Goal: Task Accomplishment & Management: Use online tool/utility

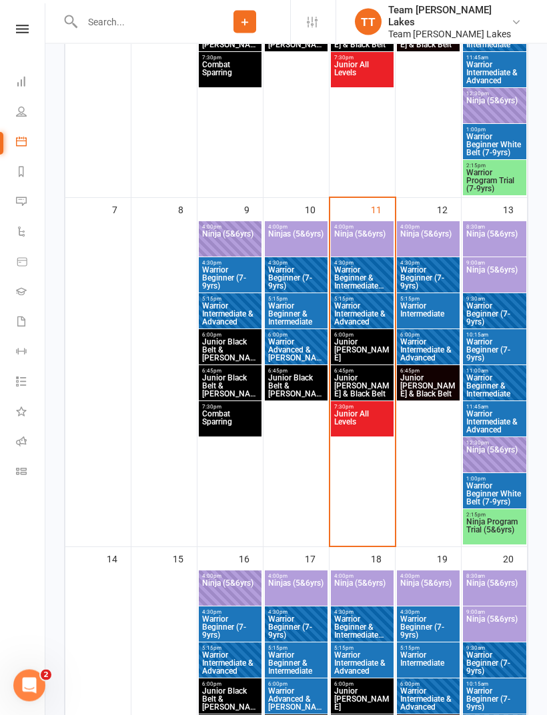
scroll to position [446, 0]
click at [361, 275] on span "Warrior Beginner & Intermediate (Yellow & Blue Bel..." at bounding box center [361, 278] width 57 height 24
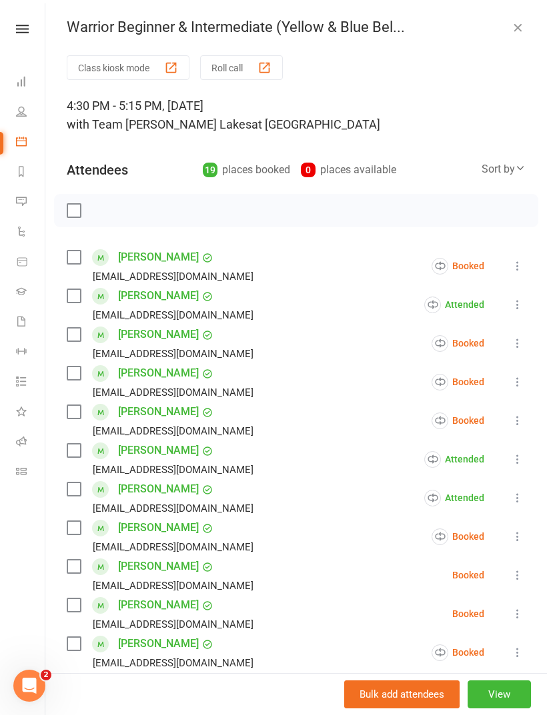
click at [241, 67] on button "Roll call" at bounding box center [241, 67] width 83 height 25
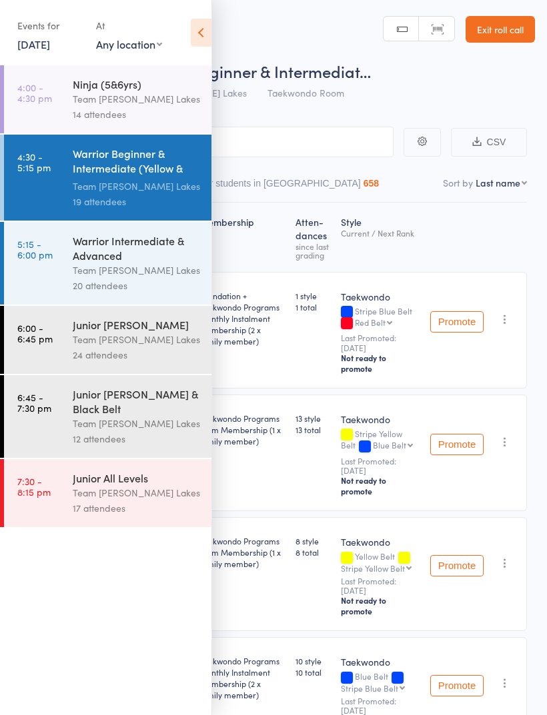
click at [202, 23] on icon at bounding box center [201, 33] width 21 height 28
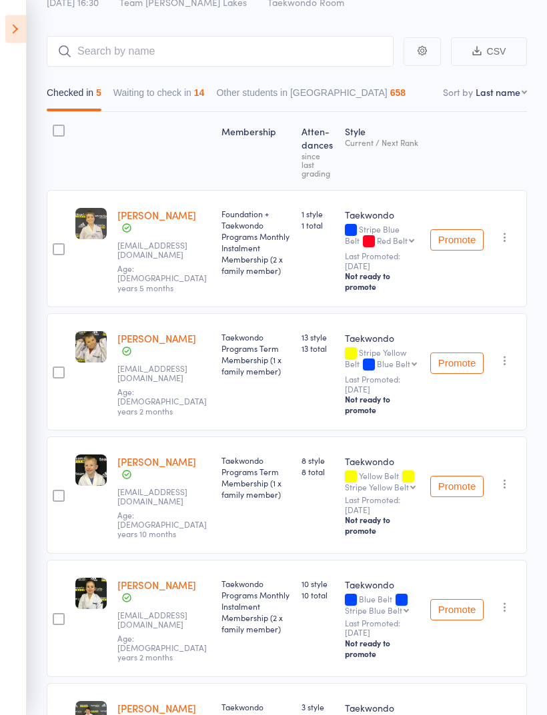
scroll to position [92, 0]
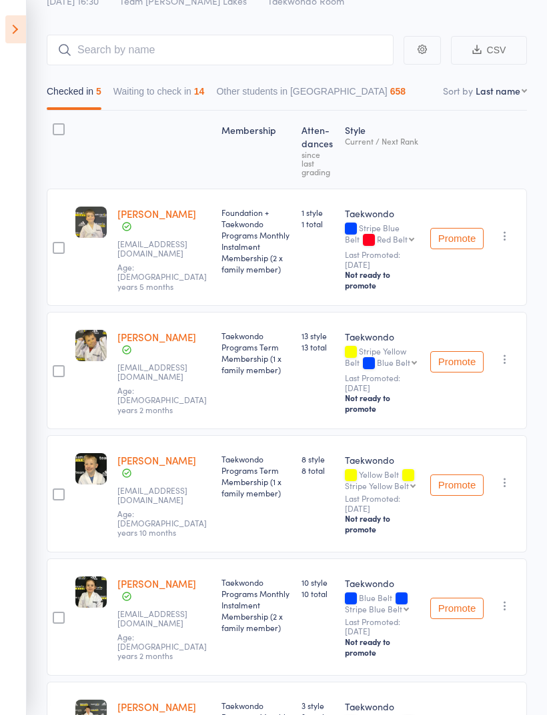
click at [173, 96] on button "Waiting to check in 14" at bounding box center [158, 94] width 91 height 31
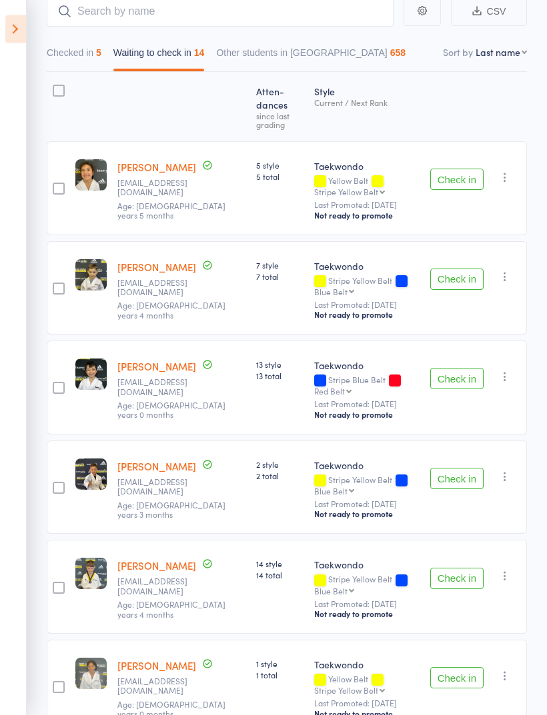
scroll to position [131, 0]
click at [460, 275] on button "Check in" at bounding box center [456, 279] width 53 height 21
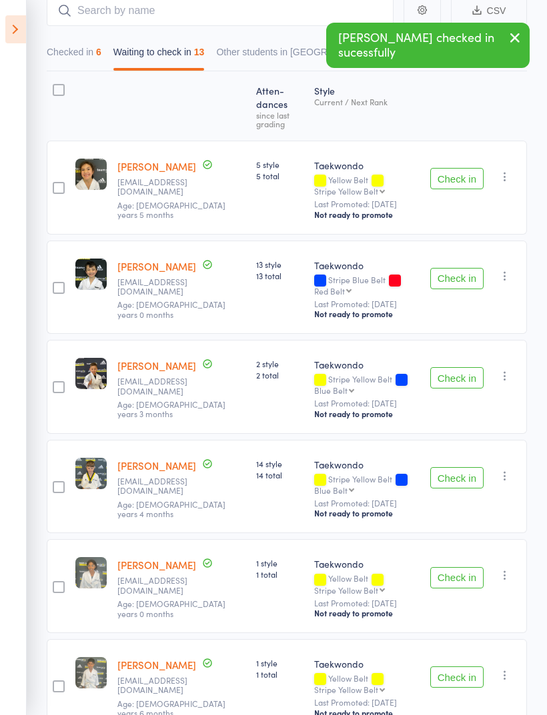
click at [459, 367] on button "Check in" at bounding box center [456, 377] width 53 height 21
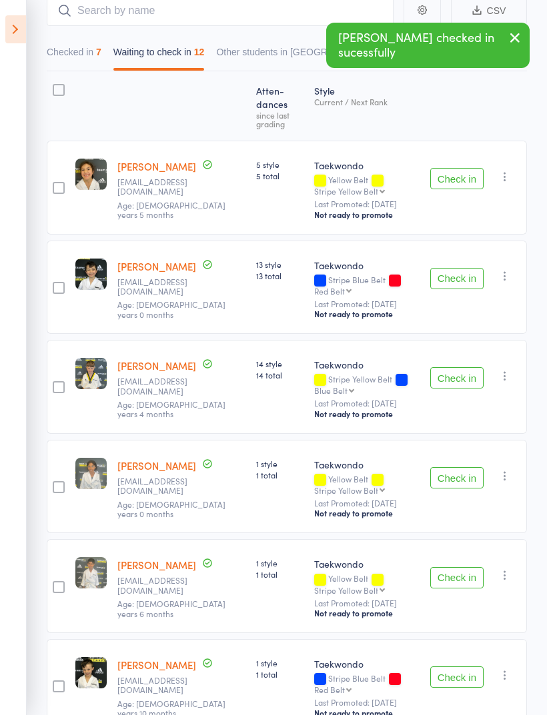
click at [459, 367] on button "Check in" at bounding box center [456, 377] width 53 height 21
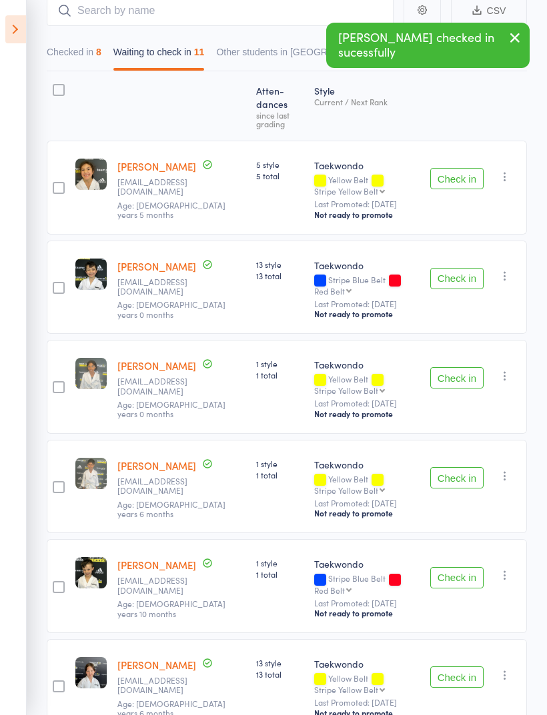
click at [87, 54] on button "Checked in 8" at bounding box center [74, 55] width 55 height 31
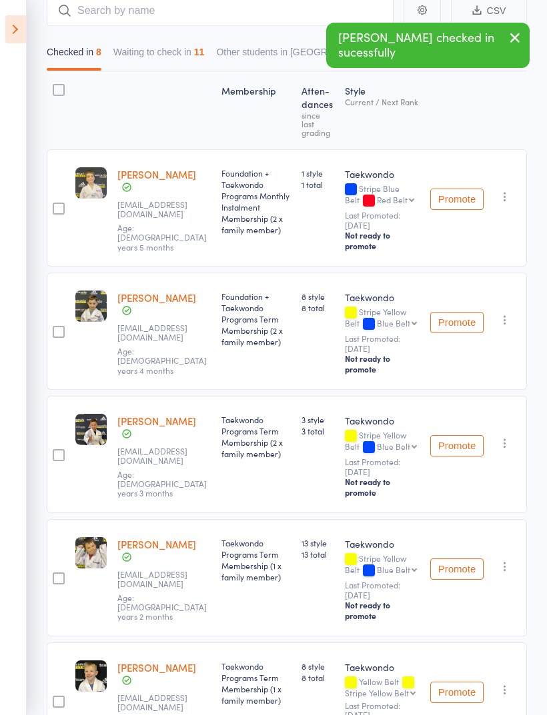
click at [174, 47] on button "Waiting to check in 11" at bounding box center [158, 55] width 91 height 31
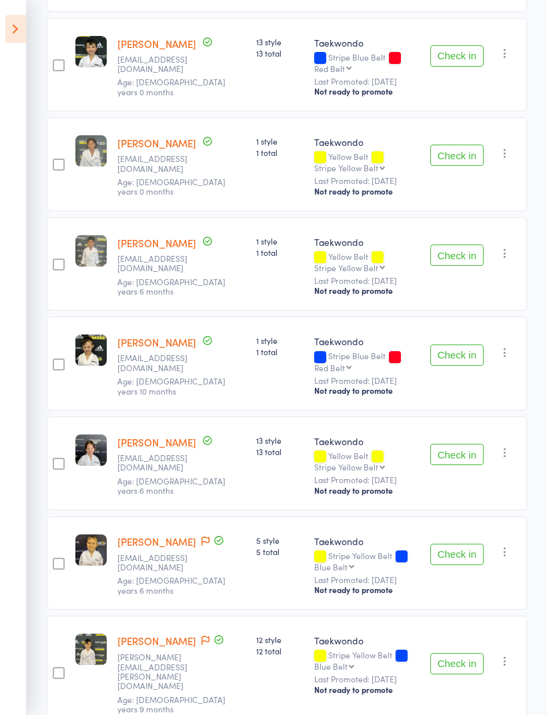
scroll to position [359, 0]
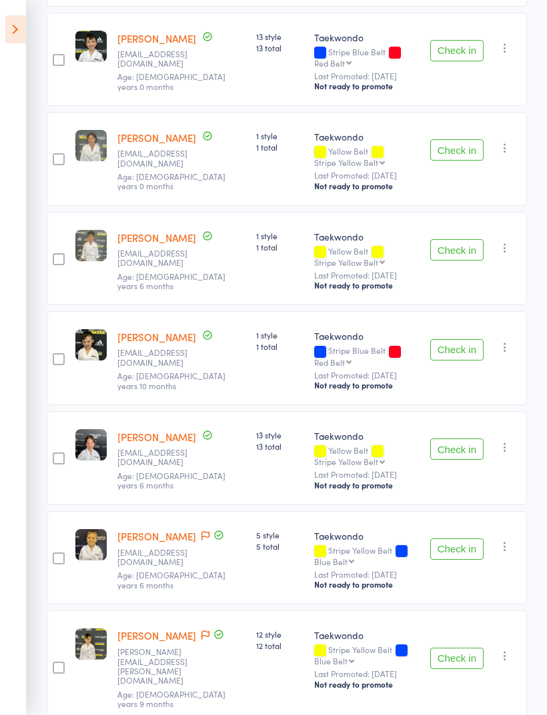
click at [460, 539] on button "Check in" at bounding box center [456, 549] width 53 height 21
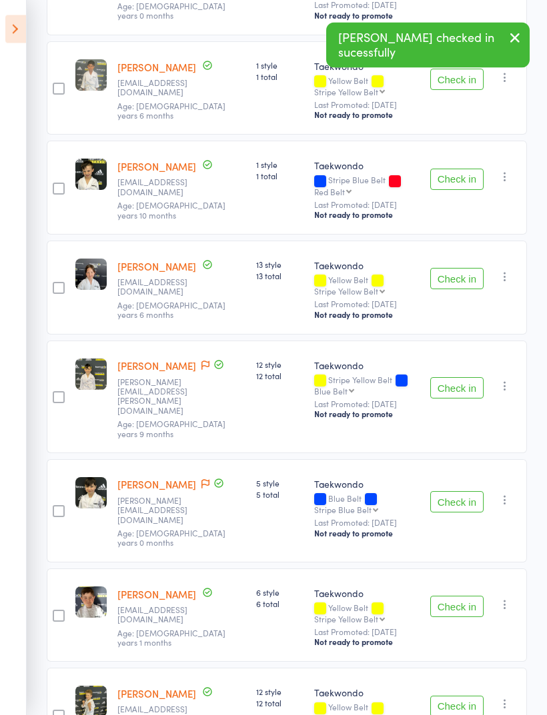
scroll to position [530, 0]
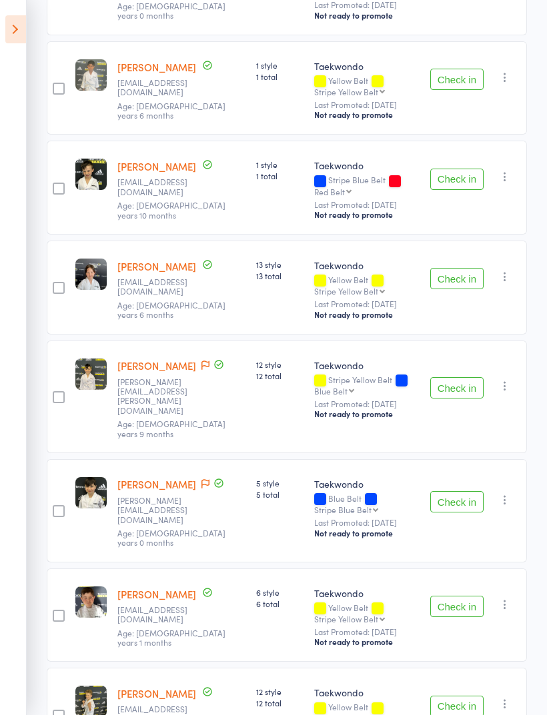
click at [507, 697] on icon "button" at bounding box center [504, 703] width 13 height 13
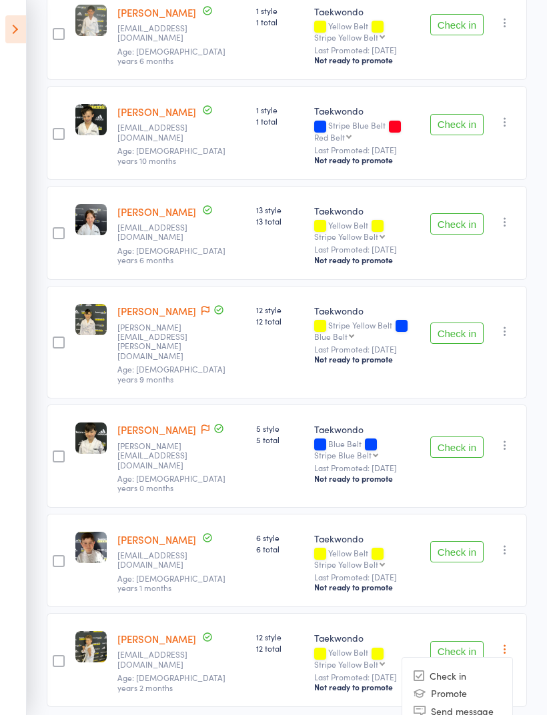
scroll to position [593, 0]
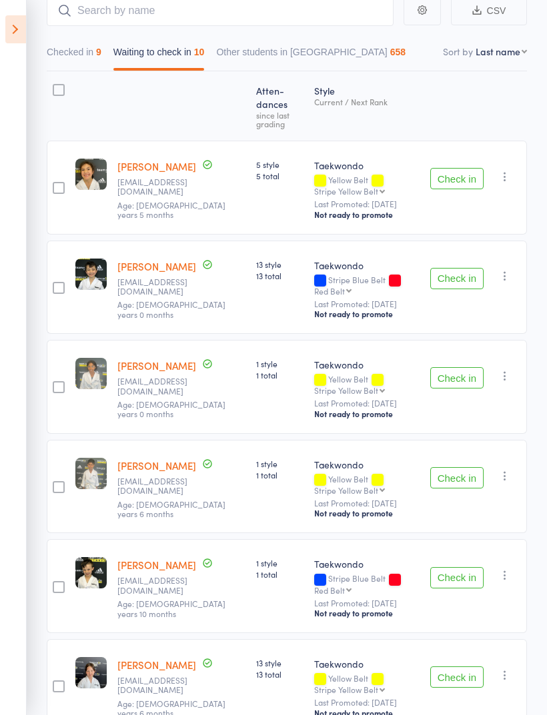
scroll to position [133, 0]
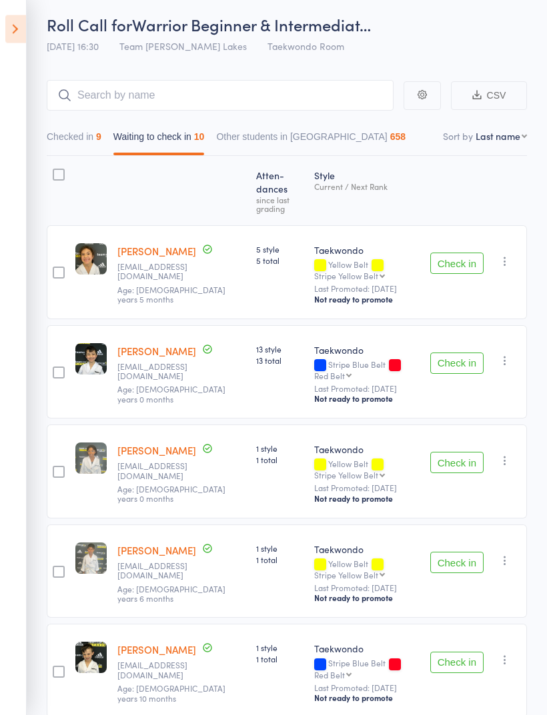
click at [510, 255] on icon "button" at bounding box center [504, 261] width 13 height 13
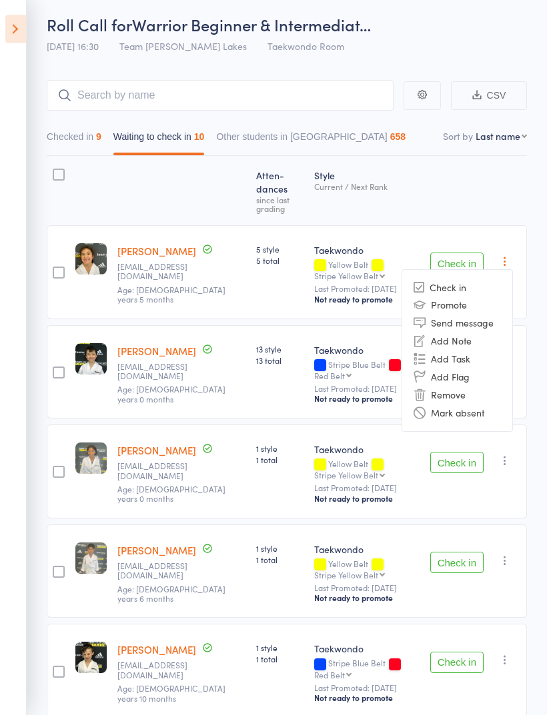
scroll to position [47, 0]
click at [481, 404] on li "Mark absent" at bounding box center [457, 413] width 110 height 18
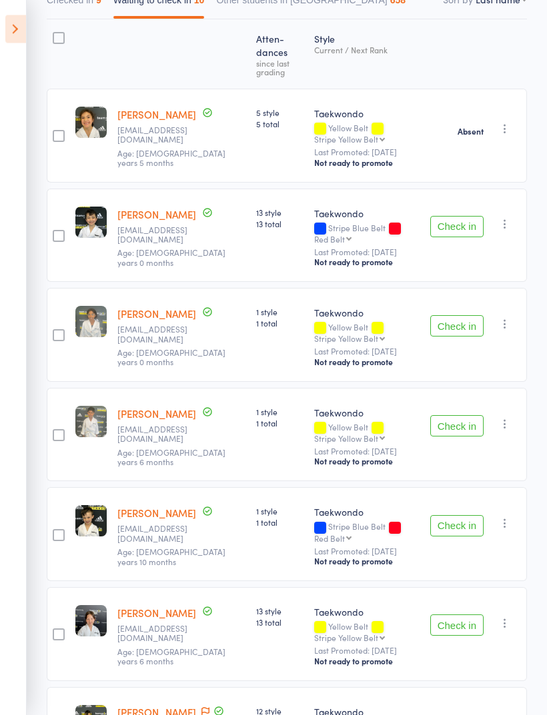
scroll to position [183, 0]
click at [461, 515] on button "Check in" at bounding box center [456, 525] width 53 height 21
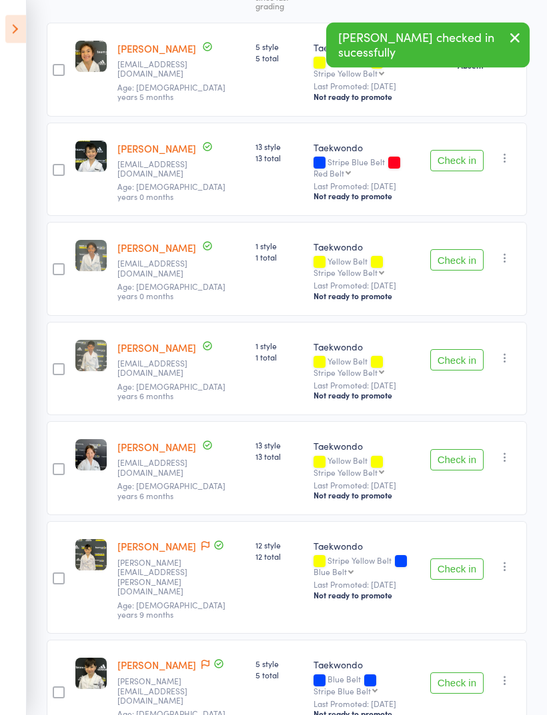
scroll to position [254, 0]
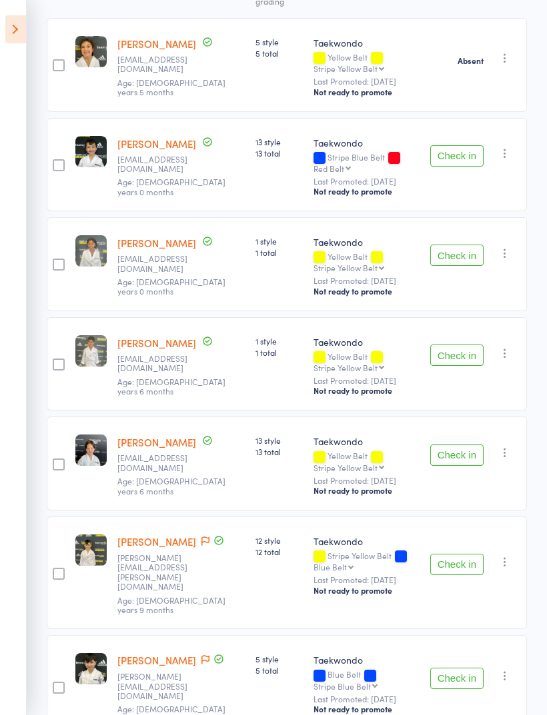
click at [21, 21] on icon at bounding box center [15, 29] width 21 height 28
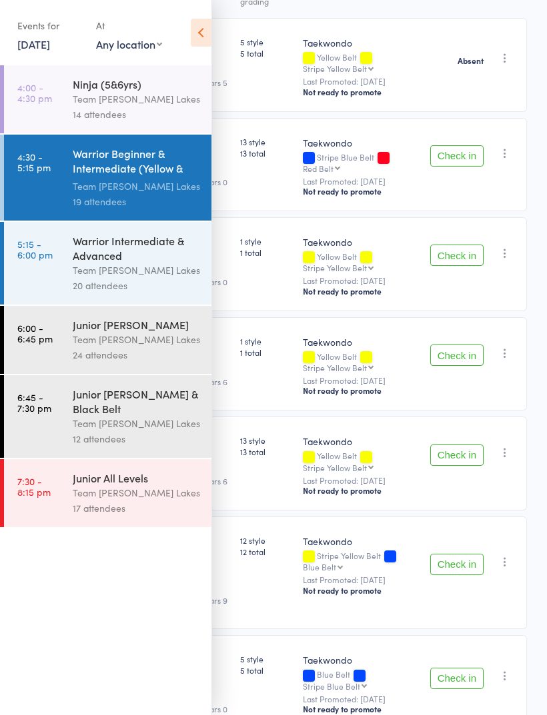
click at [133, 94] on div "Team [PERSON_NAME] Lakes" at bounding box center [136, 98] width 127 height 15
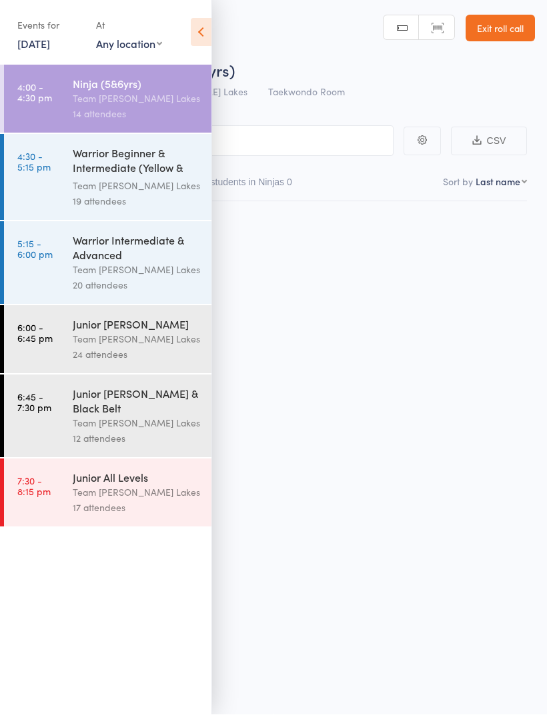
scroll to position [9, 0]
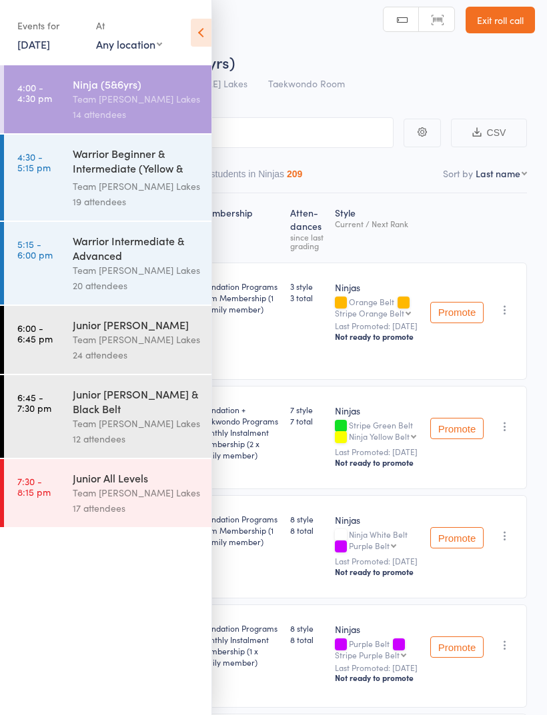
click at [198, 29] on icon at bounding box center [201, 33] width 21 height 28
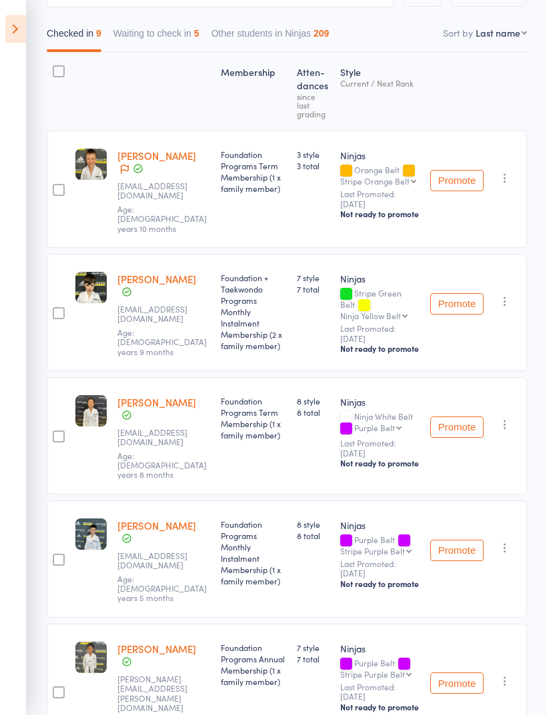
scroll to position [0, 0]
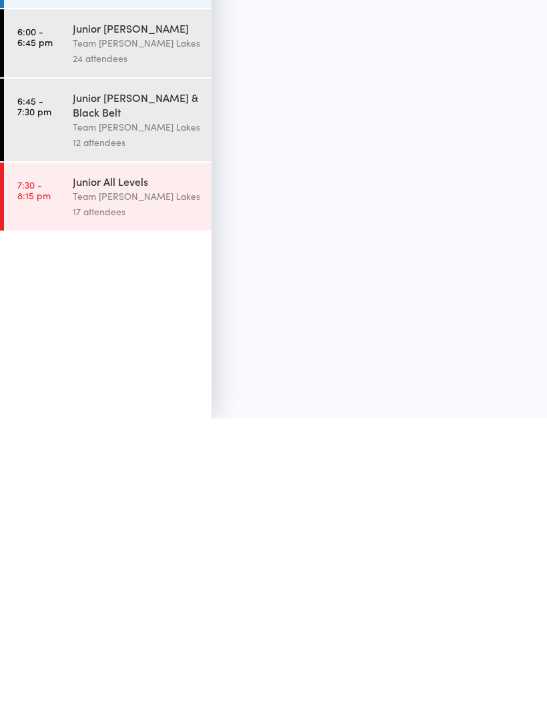
scroll to position [9, 0]
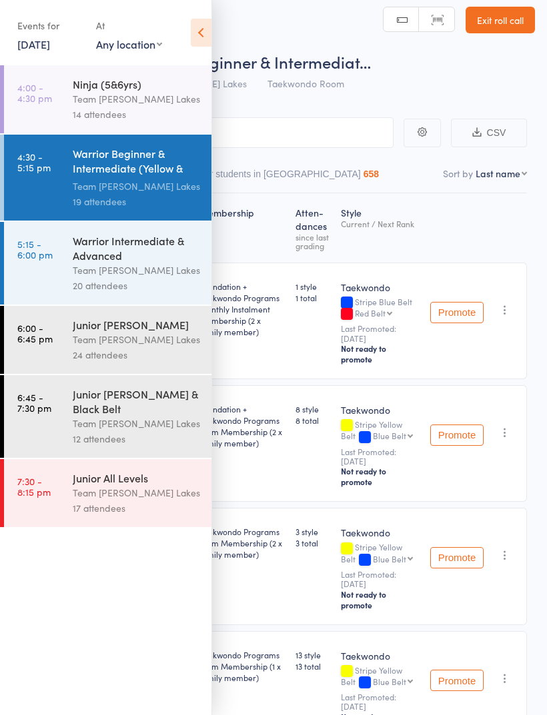
click at [139, 174] on div "Warrior Beginner & Intermediate (Yellow & Blue Bel..." at bounding box center [136, 162] width 127 height 33
click at [201, 31] on icon at bounding box center [201, 33] width 21 height 28
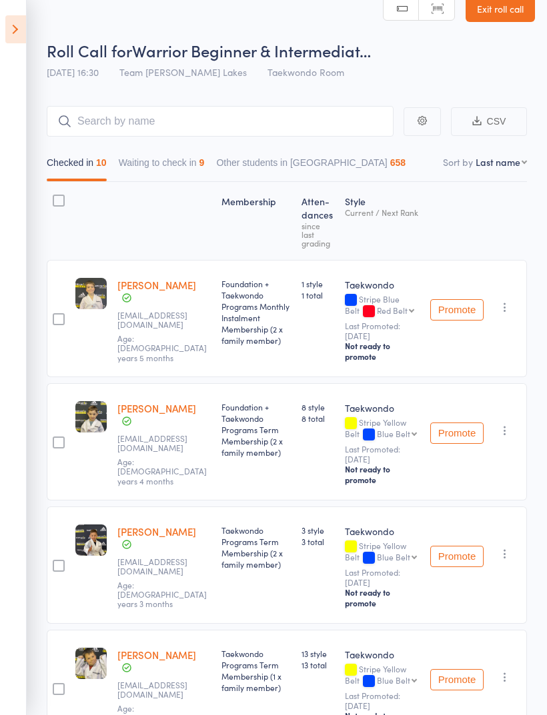
scroll to position [24, 0]
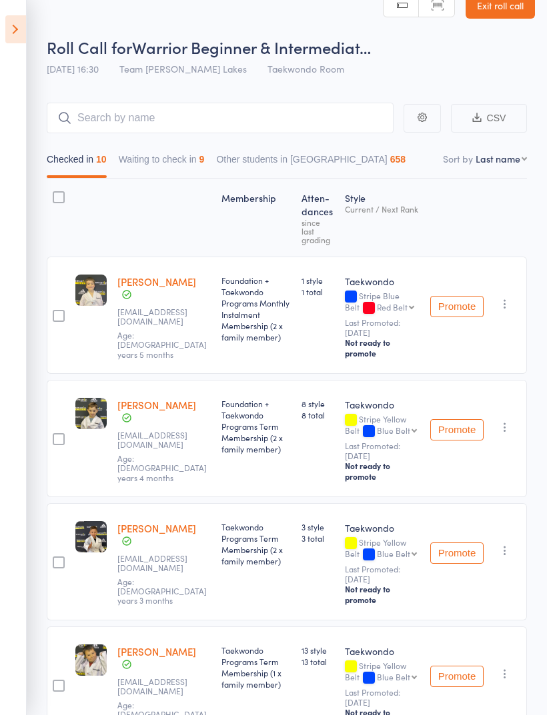
click at [167, 153] on button "Waiting to check in 9" at bounding box center [162, 162] width 86 height 31
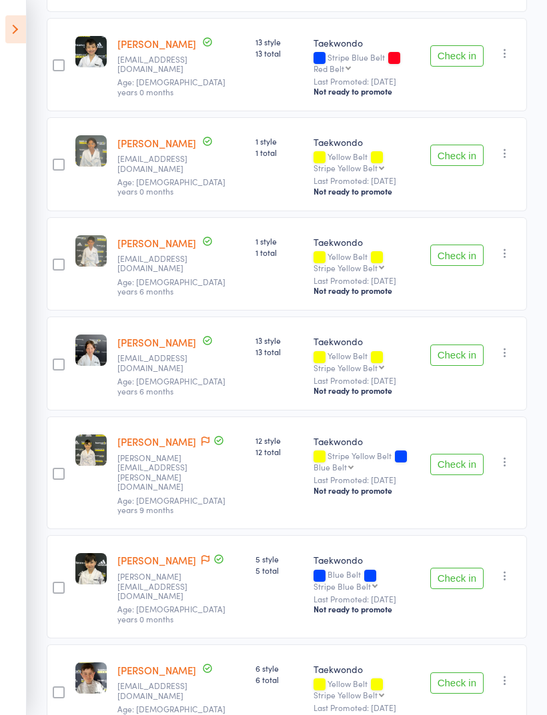
scroll to position [367, 0]
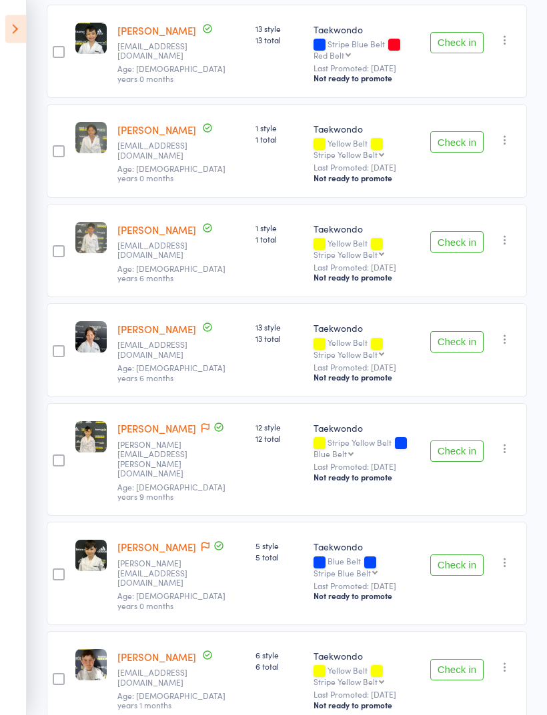
click at [458, 555] on button "Check in" at bounding box center [456, 565] width 53 height 21
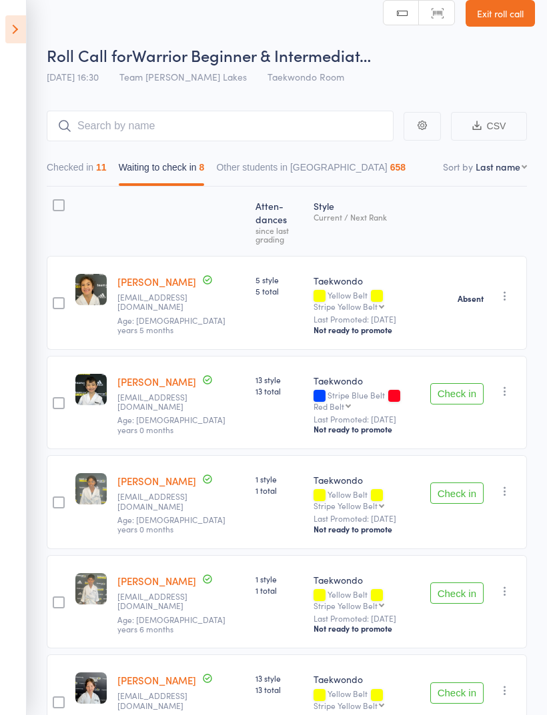
scroll to position [0, 0]
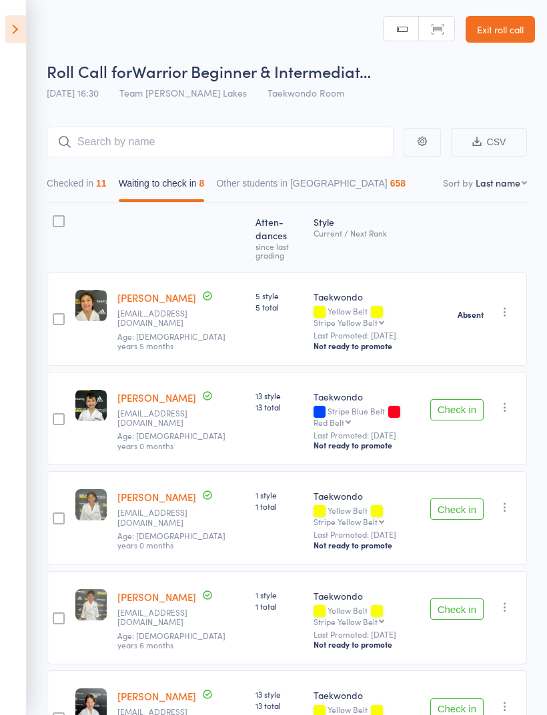
click at [174, 183] on button "Waiting to check in 8" at bounding box center [162, 186] width 86 height 31
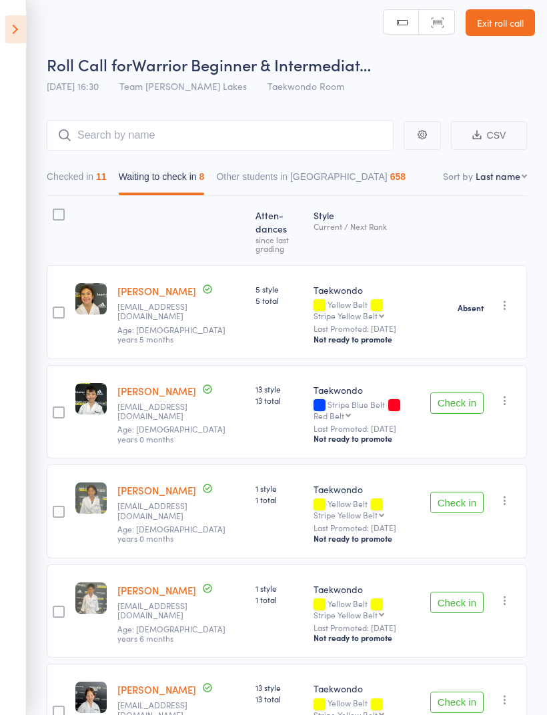
scroll to position [4, 0]
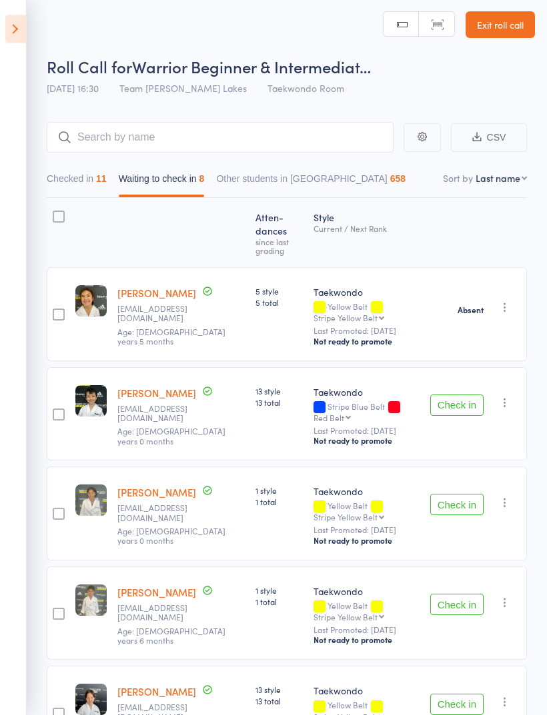
click at [58, 213] on div at bounding box center [59, 217] width 12 height 12
click at [55, 213] on input "checkbox" at bounding box center [55, 213] width 0 height 0
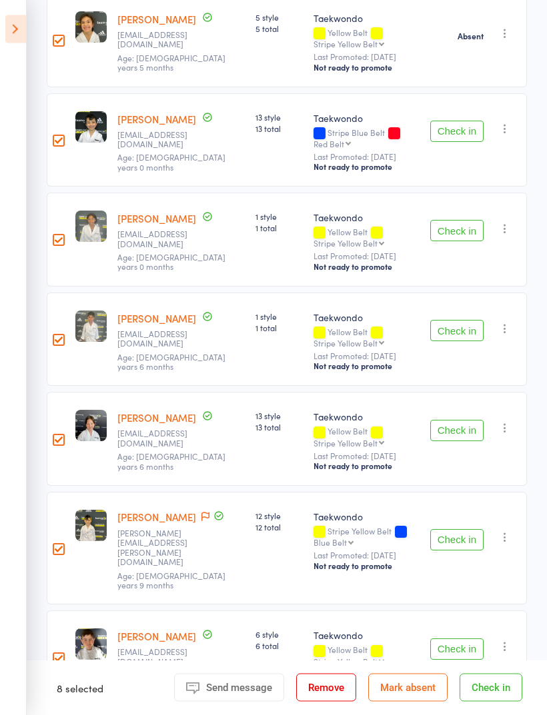
scroll to position [349, 0]
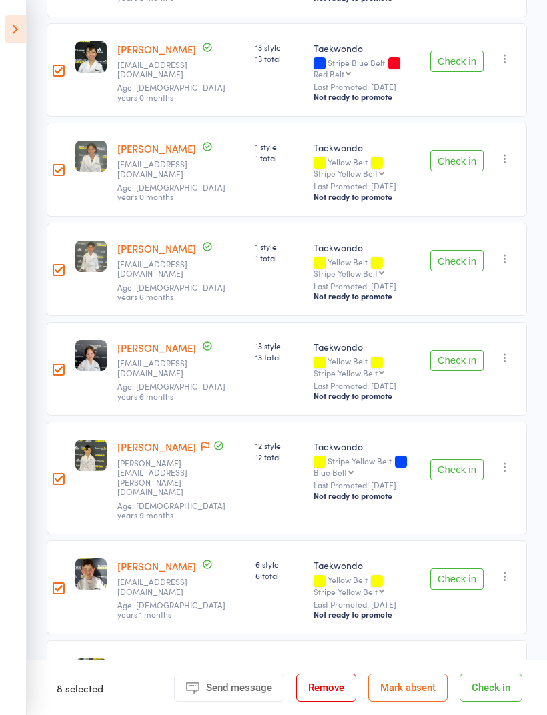
click at [409, 702] on button "Mark absent" at bounding box center [407, 688] width 79 height 28
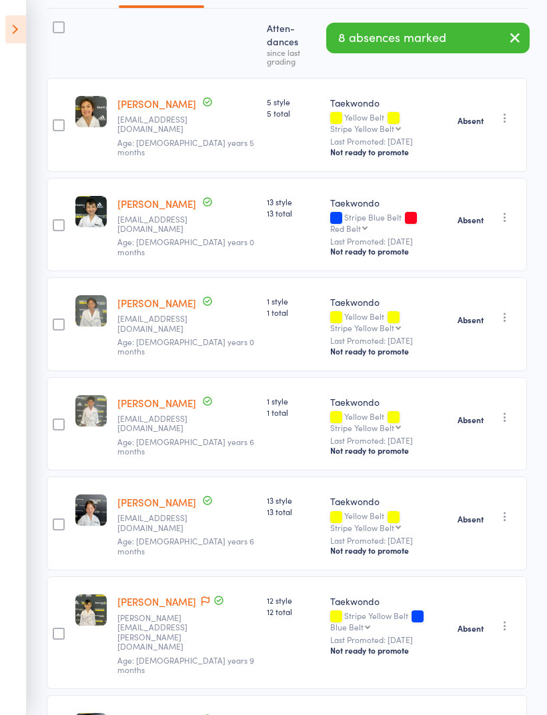
scroll to position [0, 0]
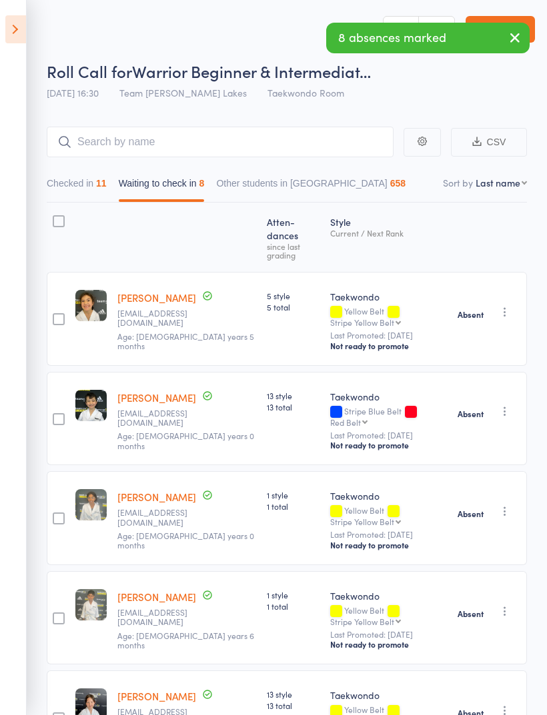
click at [70, 182] on button "Checked in 11" at bounding box center [77, 186] width 60 height 31
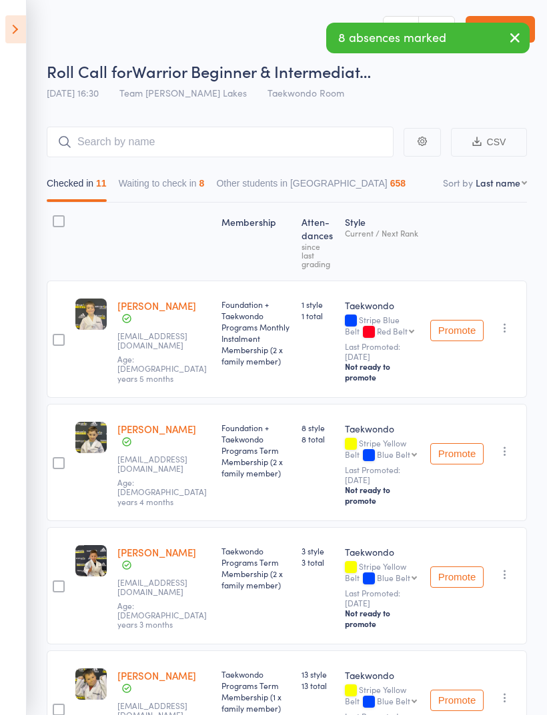
click at [166, 178] on button "Waiting to check in 8" at bounding box center [162, 186] width 86 height 31
